Goal: Check status

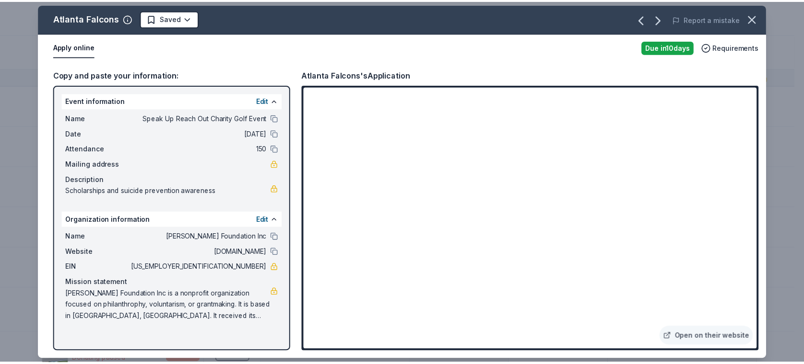
scroll to position [57, 0]
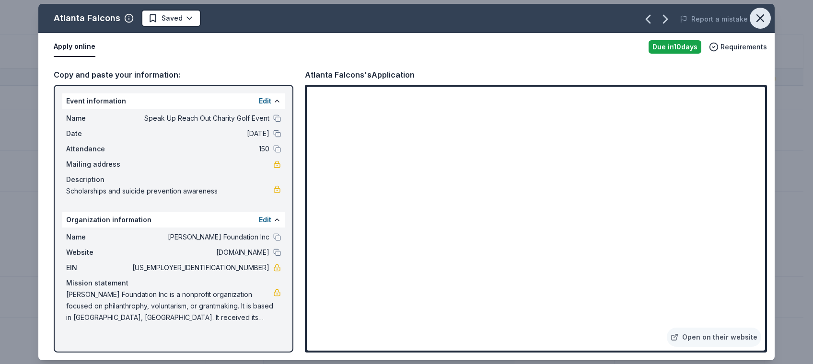
click at [765, 15] on icon "button" at bounding box center [760, 18] width 13 height 13
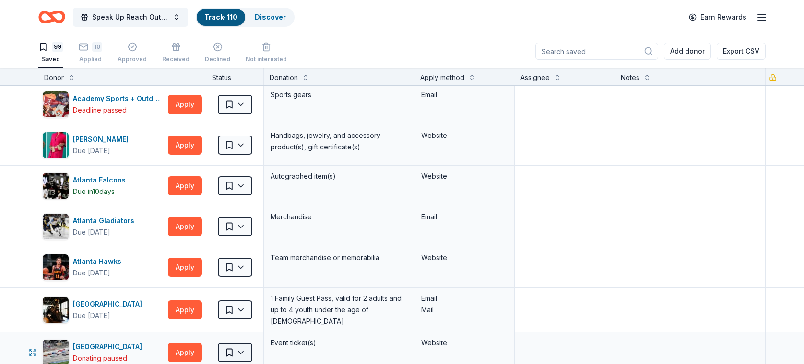
scroll to position [0, 0]
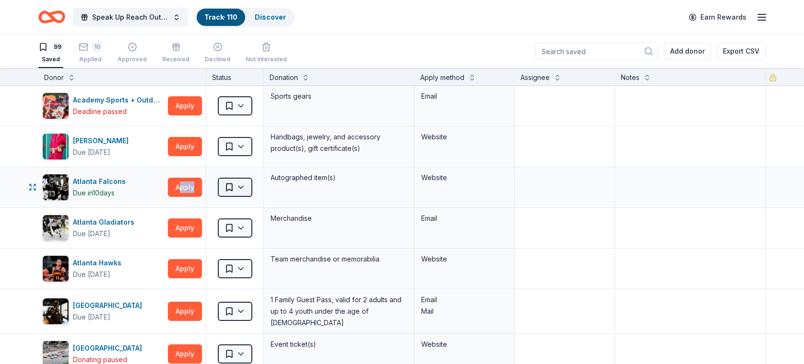
drag, startPoint x: 181, startPoint y: 175, endPoint x: 226, endPoint y: 189, distance: 47.3
click at [226, 189] on div "Atlanta Falcons Due [DATE] Apply Saved Autographed item(s) Website" at bounding box center [402, 187] width 804 height 40
click at [247, 181] on html "Speak Up Reach Out Charity Golf Event Track · 110 Discover Earn Rewards 99 Save…" at bounding box center [402, 182] width 804 height 364
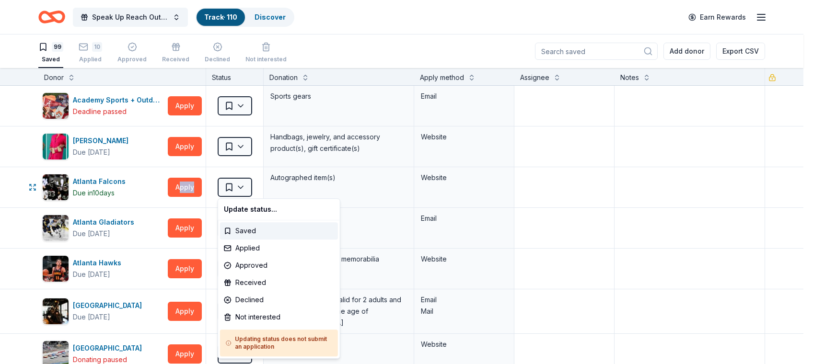
click at [235, 187] on html "Speak Up Reach Out Charity Golf Event Track · 110 Discover Earn Rewards 99 Save…" at bounding box center [406, 182] width 813 height 364
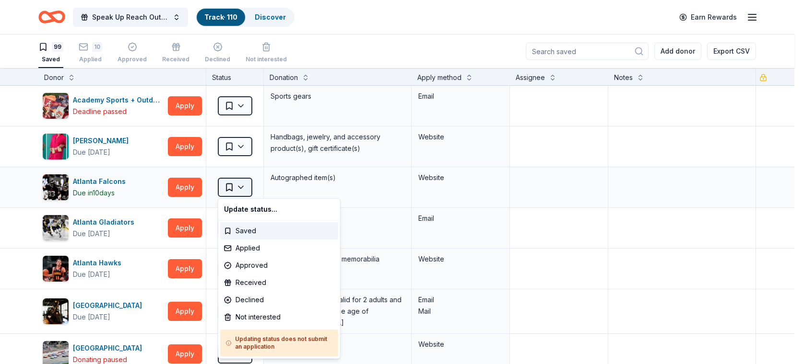
click at [235, 187] on html "Speak Up Reach Out Charity Golf Event Track · 110 Discover Earn Rewards 99 Save…" at bounding box center [402, 182] width 804 height 364
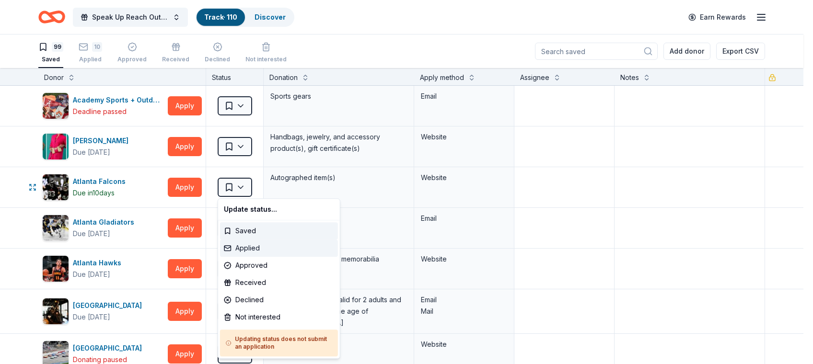
click at [246, 246] on div "Applied" at bounding box center [279, 248] width 118 height 17
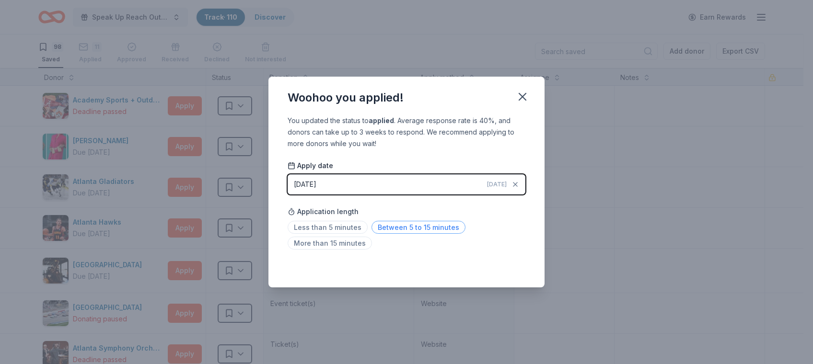
click at [415, 221] on span "Between 5 to 15 minutes" at bounding box center [419, 227] width 94 height 13
click at [526, 101] on icon "button" at bounding box center [522, 96] width 13 height 13
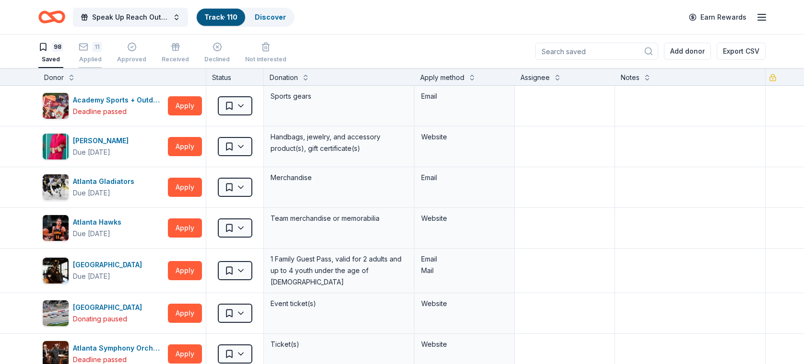
click at [91, 58] on div "Applied" at bounding box center [90, 54] width 23 height 8
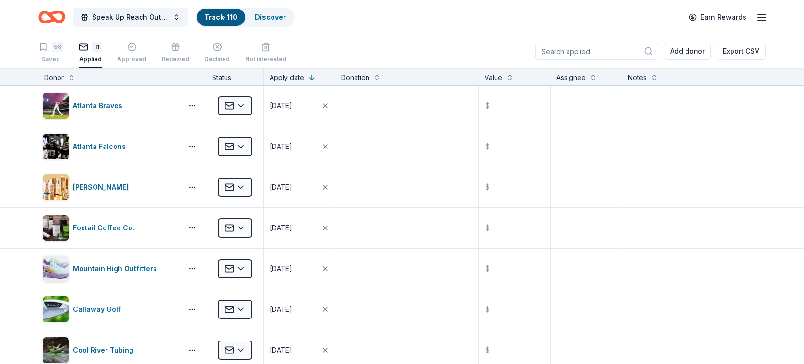
click at [199, 11] on div "Track · 110" at bounding box center [221, 17] width 48 height 17
